Goal: Task Accomplishment & Management: Manage account settings

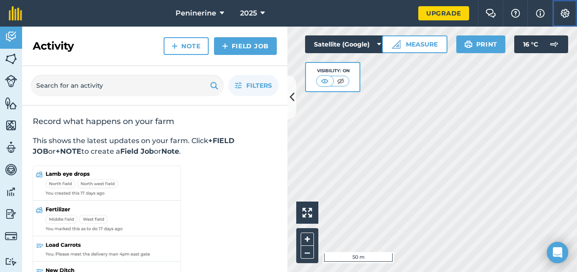
click at [558, 18] on button "Settings" at bounding box center [564, 13] width 25 height 27
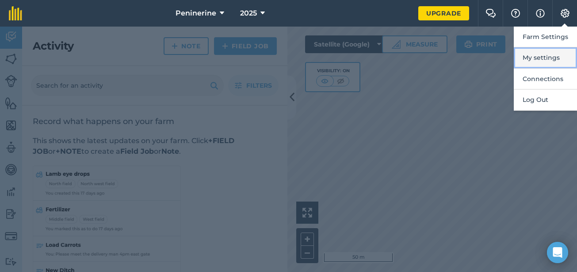
click at [549, 57] on button "My settings" at bounding box center [545, 57] width 63 height 21
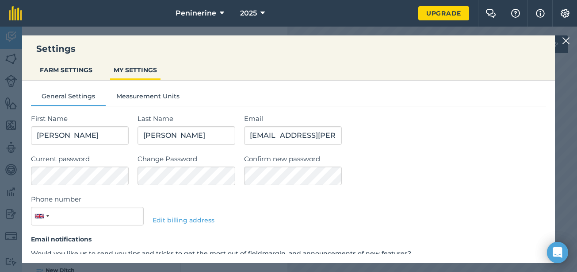
click at [549, 57] on div "Settings FARM SETTINGS MY SETTINGS" at bounding box center [288, 57] width 533 height 45
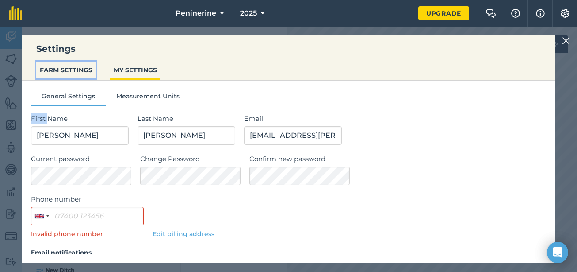
click at [68, 63] on button "FARM SETTINGS" at bounding box center [66, 69] width 60 height 17
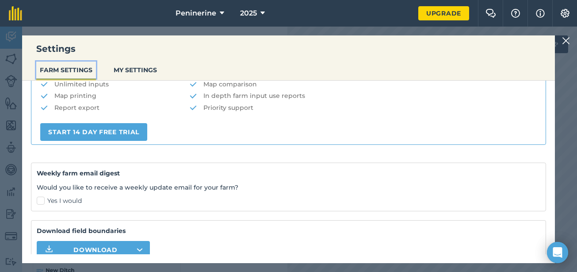
scroll to position [242, 0]
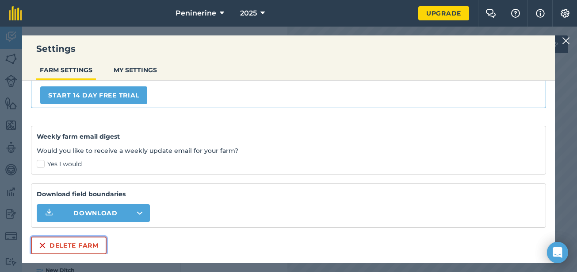
click at [89, 243] on button "Delete farm" at bounding box center [69, 245] width 76 height 18
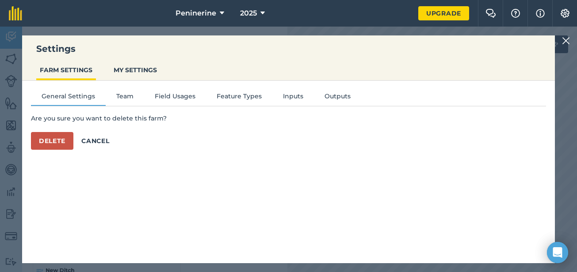
click at [44, 128] on div "Are you sure you want to delete this farm? Delete Cancel" at bounding box center [288, 131] width 515 height 36
click at [48, 139] on button "Delete" at bounding box center [52, 141] width 42 height 18
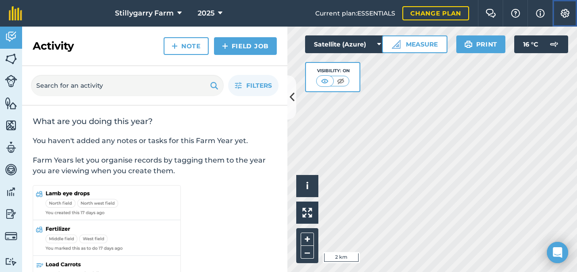
click at [567, 18] on button "Settings" at bounding box center [564, 13] width 25 height 27
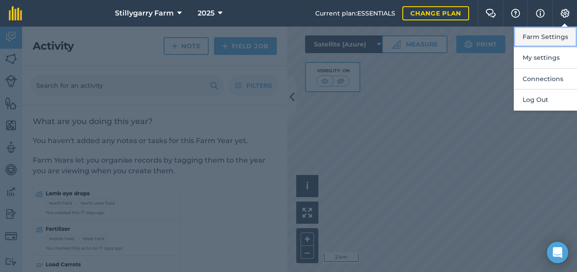
click at [551, 36] on button "Farm Settings" at bounding box center [545, 37] width 63 height 21
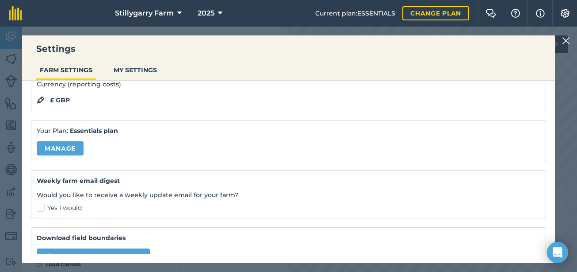
scroll to position [130, 0]
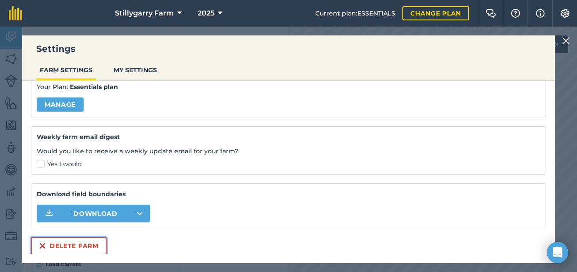
click at [94, 243] on button "Delete farm" at bounding box center [69, 246] width 76 height 18
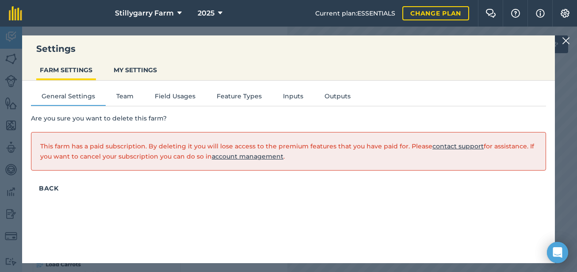
scroll to position [0, 0]
click at [261, 156] on link "account management" at bounding box center [248, 156] width 72 height 8
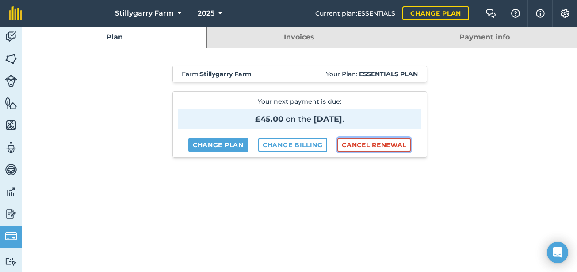
click at [363, 148] on button "Cancel renewal" at bounding box center [373, 145] width 73 height 14
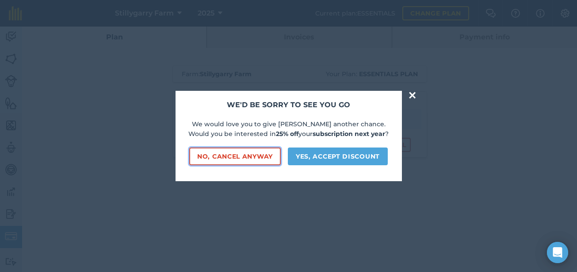
click at [252, 159] on button "No, cancel anyway" at bounding box center [235, 156] width 92 height 18
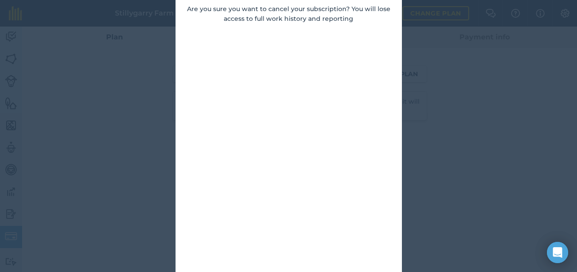
click at [438, 116] on div "× Sorry to see you go Are you sure you want to cancel your subscription? You wi…" at bounding box center [288, 136] width 577 height 272
drag, startPoint x: 414, startPoint y: 119, endPoint x: 410, endPoint y: 121, distance: 4.6
click at [415, 119] on div "× Sorry to see you go Are you sure you want to cancel your subscription? You wi…" at bounding box center [288, 136] width 577 height 272
click at [418, 89] on div "× Sorry to see you go Are you sure you want to cancel your subscription? You wi…" at bounding box center [288, 136] width 577 height 272
click at [124, 203] on div "× Sorry to see you go Are you sure you want to cancel your subscription? You wi…" at bounding box center [288, 136] width 577 height 272
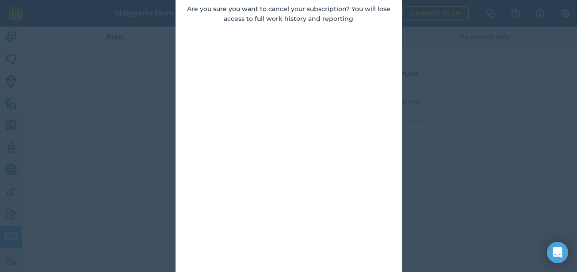
click at [471, 37] on div "× Sorry to see you go Are you sure you want to cancel your subscription? You wi…" at bounding box center [288, 136] width 577 height 272
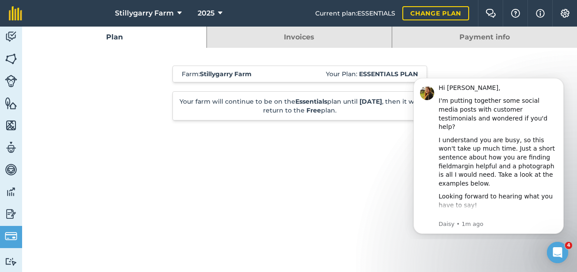
drag, startPoint x: 275, startPoint y: 127, endPoint x: 307, endPoint y: 128, distance: 32.8
click at [425, 19] on link "Change plan" at bounding box center [436, 13] width 67 height 14
click at [9, 244] on link "Billing" at bounding box center [11, 237] width 22 height 22
click at [455, 39] on link "Payment info" at bounding box center [484, 37] width 185 height 21
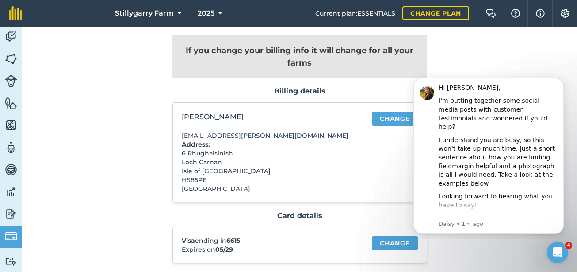
scroll to position [61, 0]
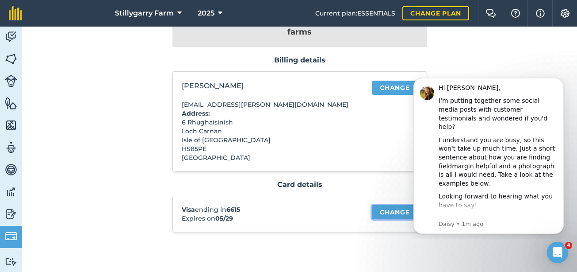
click at [387, 217] on link "Change" at bounding box center [395, 212] width 46 height 14
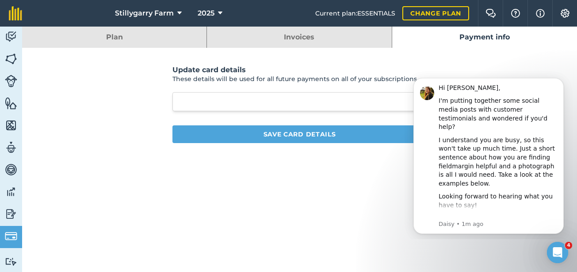
click at [291, 178] on div "Update card details These details will be used for all future payments on all o…" at bounding box center [299, 114] width 555 height 133
click at [379, 33] on link "Invoices" at bounding box center [299, 37] width 184 height 21
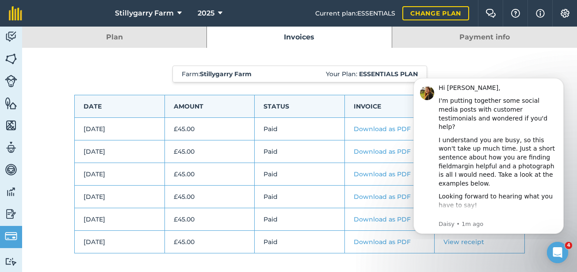
click at [396, 29] on link "Payment info" at bounding box center [484, 37] width 185 height 21
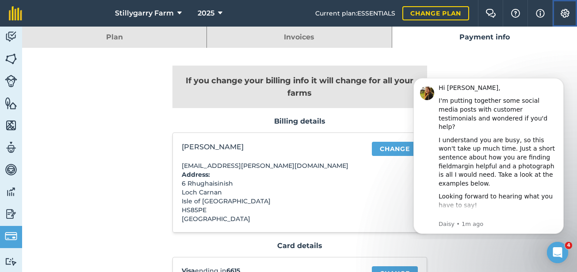
click at [566, 15] on img at bounding box center [565, 13] width 11 height 9
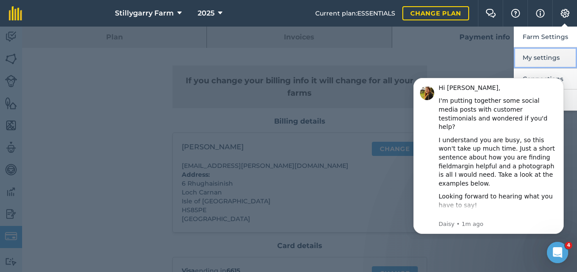
click at [543, 58] on button "My settings" at bounding box center [545, 57] width 63 height 21
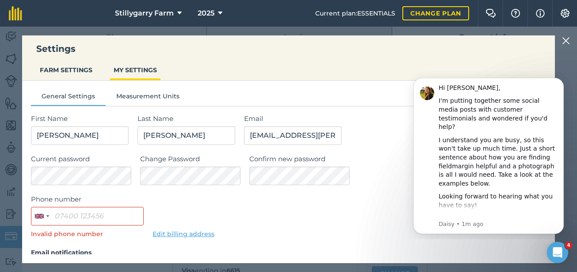
scroll to position [81, 0]
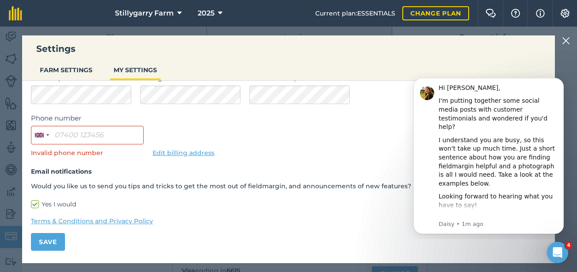
click at [567, 43] on img at bounding box center [566, 40] width 8 height 11
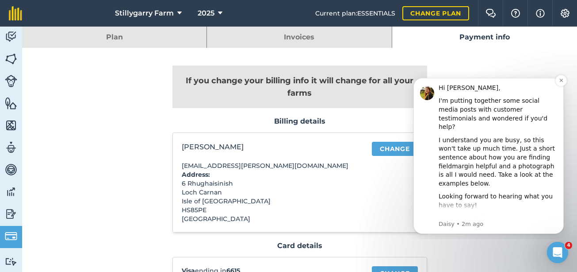
click at [541, 192] on div "Looking forward to hearing what you have to say!" at bounding box center [498, 200] width 119 height 17
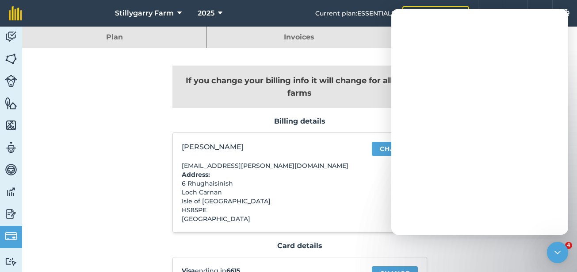
scroll to position [0, 0]
click at [524, 66] on div "Intercom messenger" at bounding box center [479, 135] width 177 height 197
click at [325, 75] on p "If you change your billing info it will change for all your farms" at bounding box center [300, 86] width 255 height 42
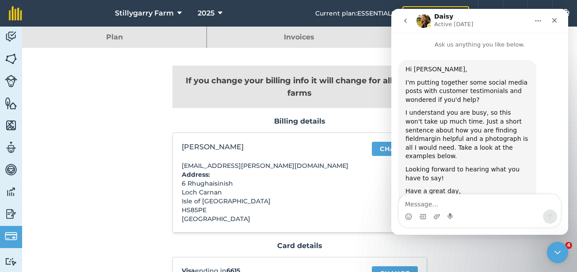
click at [258, 54] on div "If you change your billing info it will change for all your farms Billing detai…" at bounding box center [300, 184] width 255 height 272
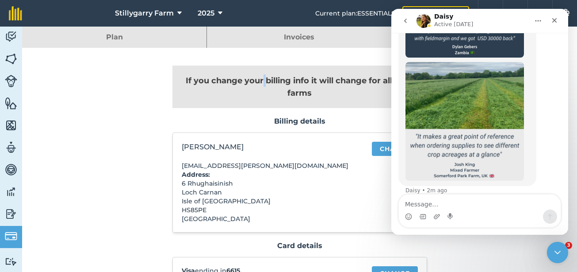
scroll to position [767, 0]
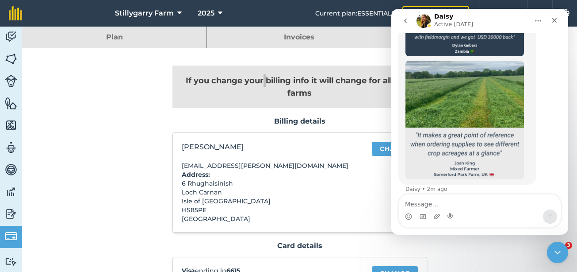
click at [546, 18] on div "Intercom messenger" at bounding box center [546, 20] width 33 height 17
click at [552, 18] on icon "Close" at bounding box center [554, 20] width 7 height 7
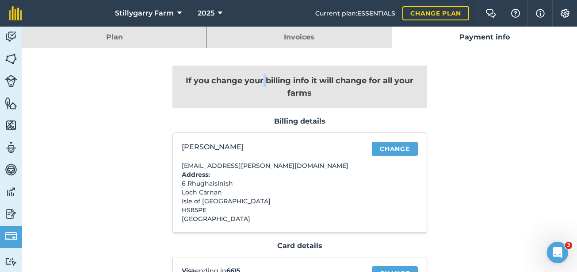
click at [322, 39] on link "Invoices" at bounding box center [299, 37] width 184 height 21
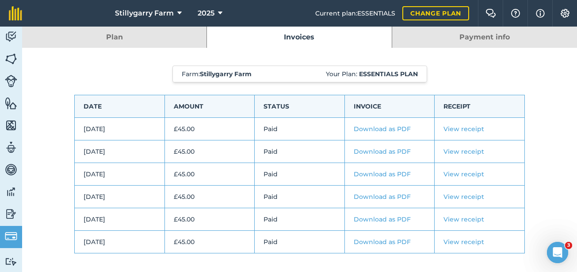
scroll to position [30, 0]
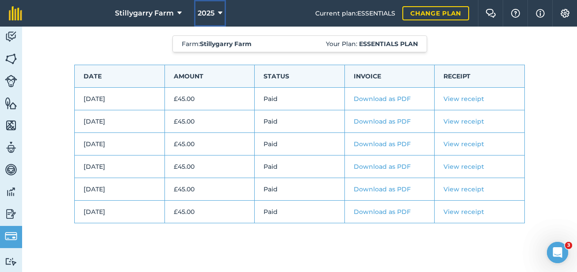
click at [221, 9] on icon at bounding box center [220, 13] width 4 height 11
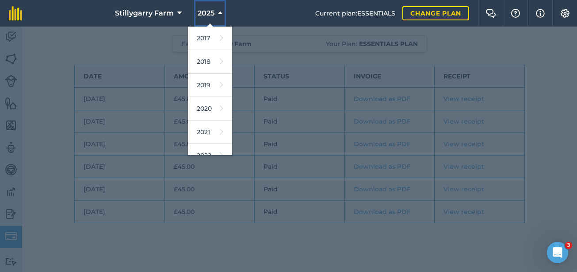
click at [221, 9] on icon at bounding box center [220, 13] width 4 height 11
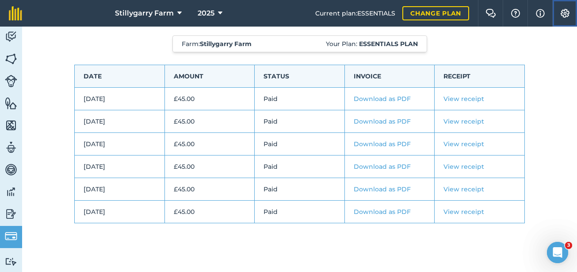
click at [559, 15] on button "Settings" at bounding box center [564, 13] width 25 height 27
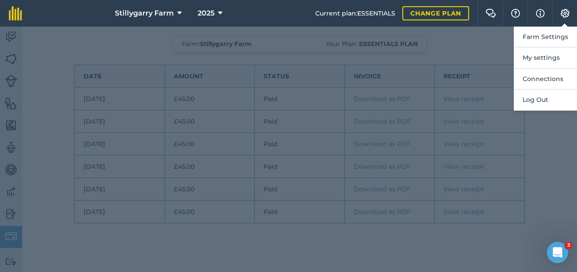
click at [487, 29] on div at bounding box center [288, 149] width 577 height 245
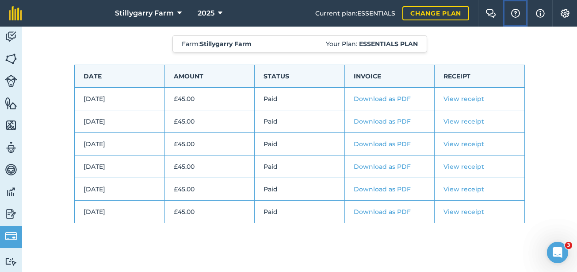
click at [511, 12] on img at bounding box center [515, 13] width 11 height 9
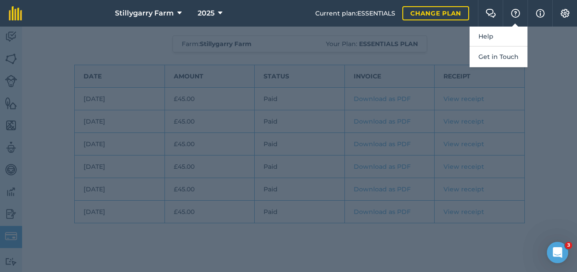
click at [425, 34] on div at bounding box center [288, 149] width 577 height 245
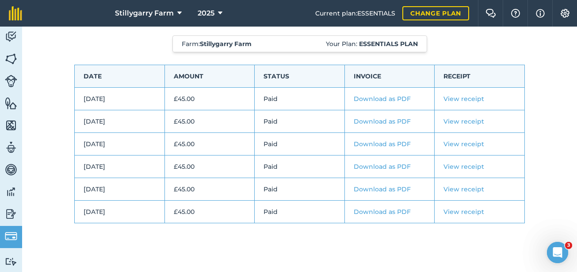
click at [50, 62] on div "Farm : Stillygarry Farm Your Plan: Essentials plan Date Amount Status Invoice R…" at bounding box center [299, 138] width 555 height 241
